Goal: Find specific page/section: Find specific page/section

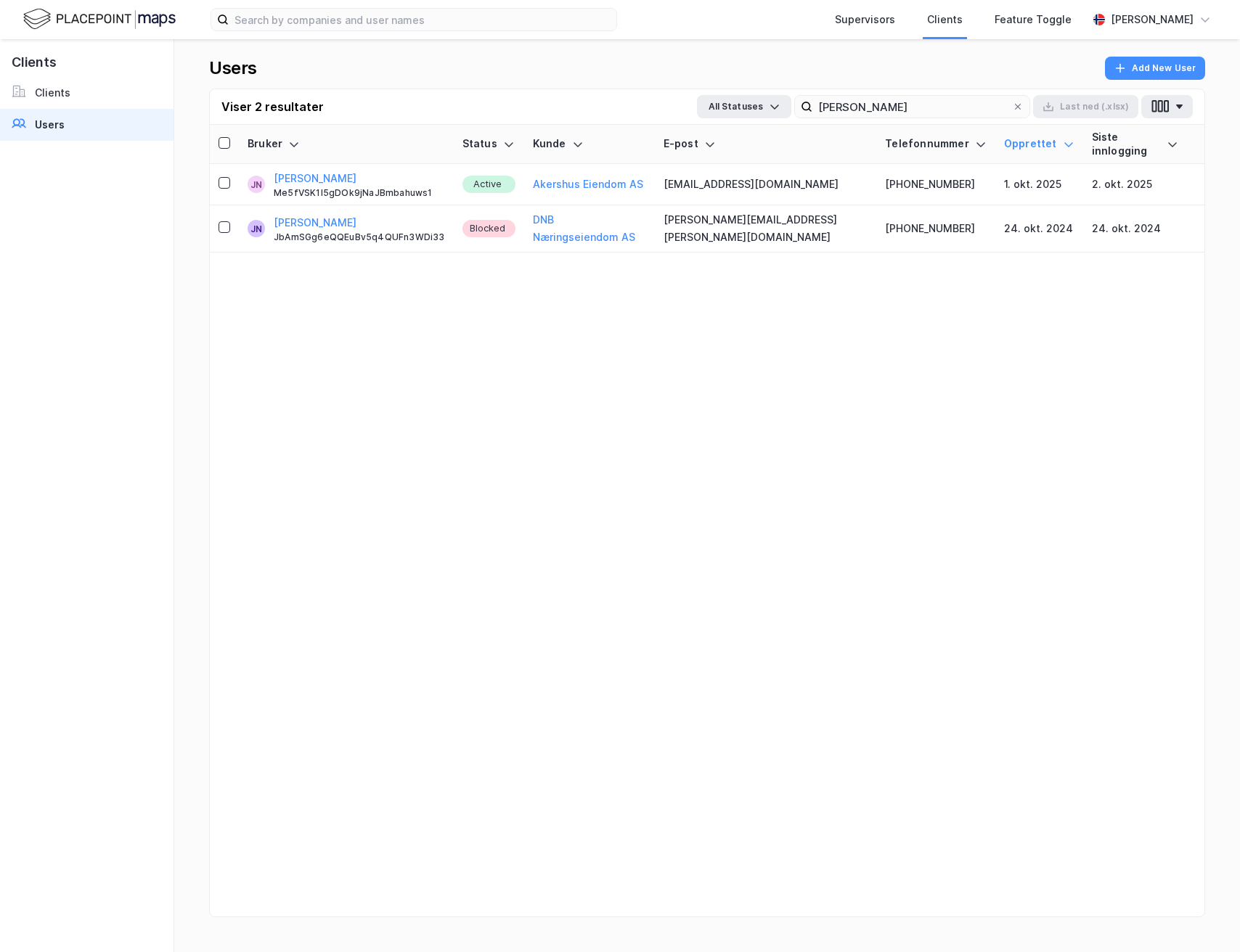
type input "[PERSON_NAME]"
click at [1019, 106] on icon at bounding box center [1018, 107] width 9 height 9
click at [1012, 106] on input "[PERSON_NAME]" at bounding box center [912, 107] width 200 height 22
